Goal: Contribute content

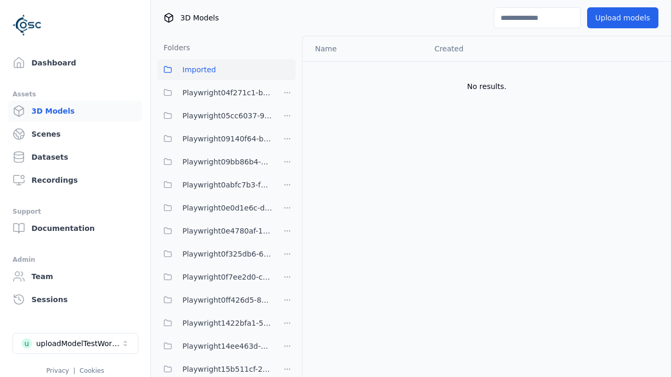
scroll to position [1338, 0]
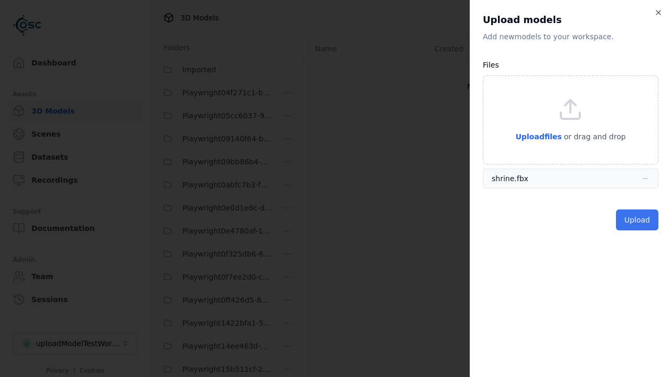
click at [638, 220] on button "Upload" at bounding box center [637, 220] width 42 height 21
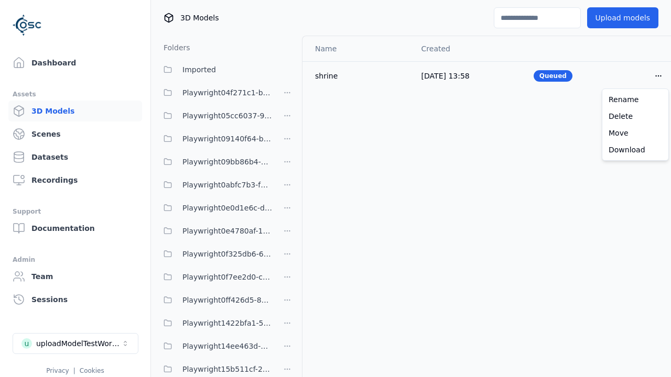
click at [658, 75] on html "Support Dashboard Assets 3D Models Scenes Datasets Recordings Support Documenta…" at bounding box center [335, 188] width 671 height 377
click at [635, 116] on div "Delete" at bounding box center [635, 116] width 62 height 17
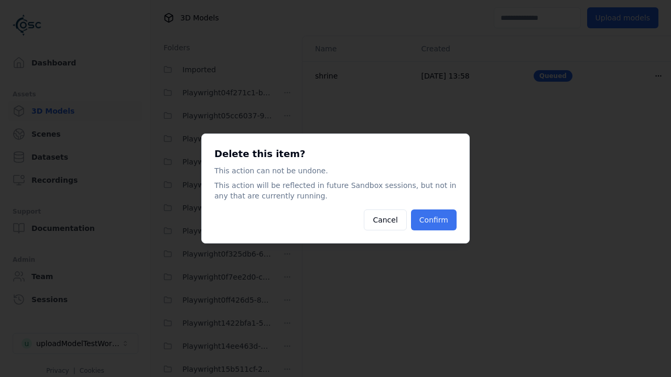
click at [435, 220] on button "Confirm" at bounding box center [434, 220] width 46 height 21
